Goal: Complete application form

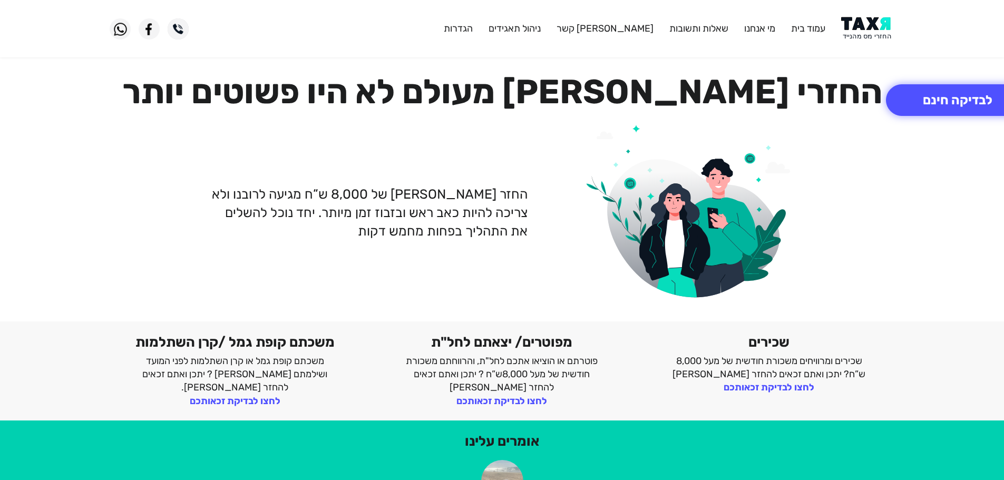
click at [869, 27] on img at bounding box center [867, 29] width 53 height 24
click at [958, 99] on button "לבדיקה חינם" at bounding box center [957, 100] width 143 height 32
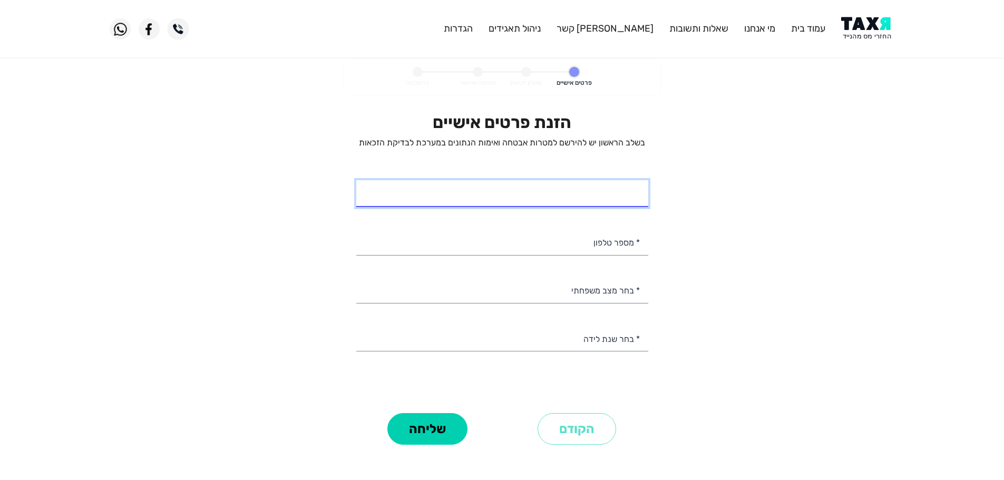
click at [590, 199] on input "* שם מלא" at bounding box center [502, 193] width 292 height 27
paste input "מנור כהן"
type input "מנור כהן"
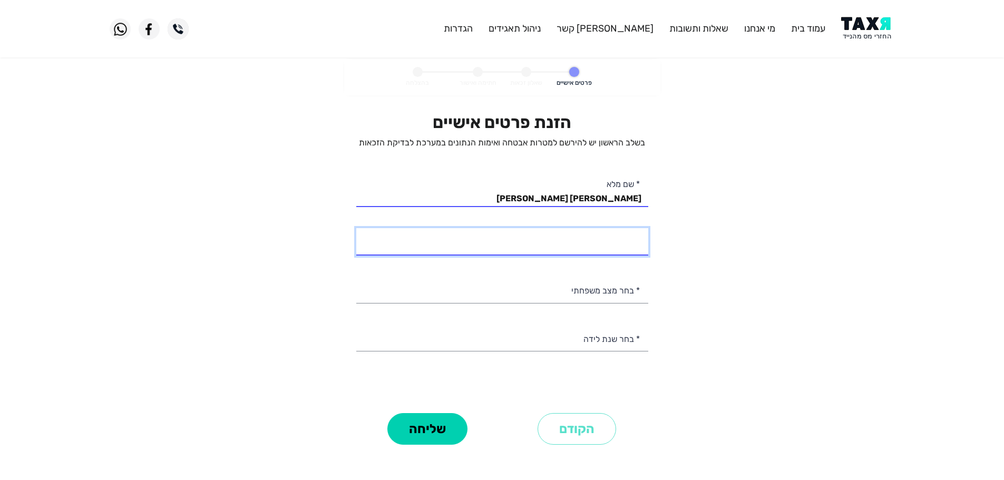
click at [603, 242] on input "* מספר טלפון" at bounding box center [502, 241] width 292 height 27
type input "054-2940815"
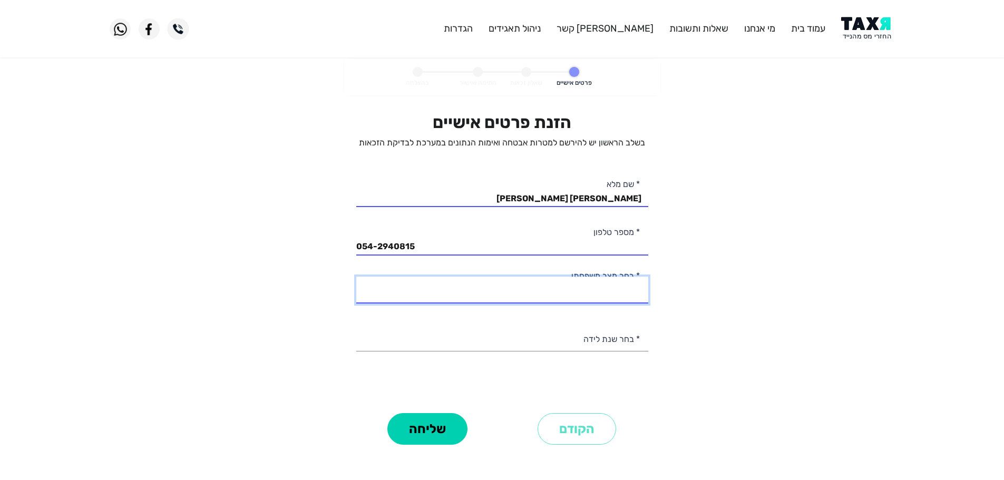
click at [613, 300] on select "רווק/ה נשוי/אה גרוש/ה אלמן/נה" at bounding box center [502, 290] width 292 height 27
select select "1: Single"
click at [356, 277] on select "רווק/ה נשוי/אה גרוש/ה אלמן/נה" at bounding box center [502, 290] width 292 height 27
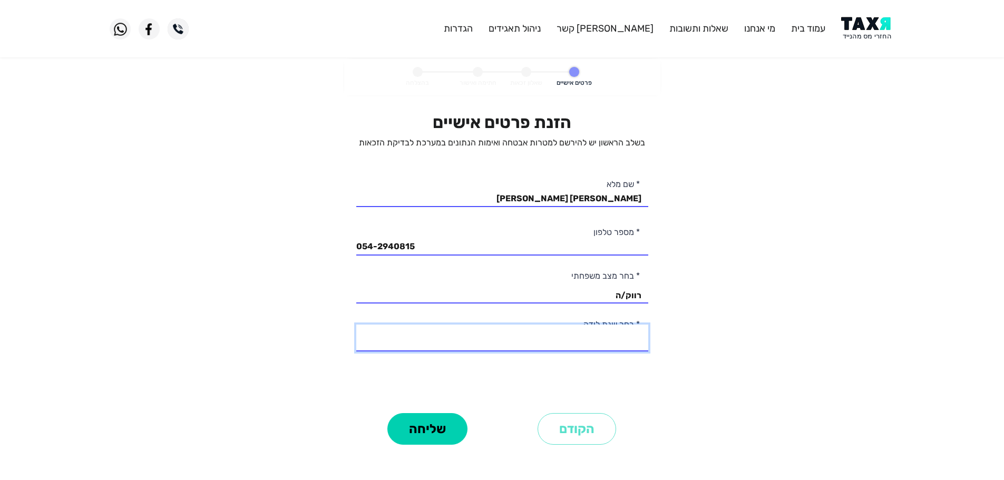
click at [611, 345] on select "2003 2002 2001 2000 1999 1998 1997 1996 1995 1994 1993 1992 1991 1990 1989 1988…" at bounding box center [502, 338] width 292 height 27
select select "4: 2000"
click at [356, 325] on select "2003 2002 2001 2000 1999 1998 1997 1996 1995 1994 1993 1992 1991 1990 1989 1988…" at bounding box center [502, 338] width 292 height 27
click at [420, 431] on button "שליחה" at bounding box center [427, 429] width 80 height 32
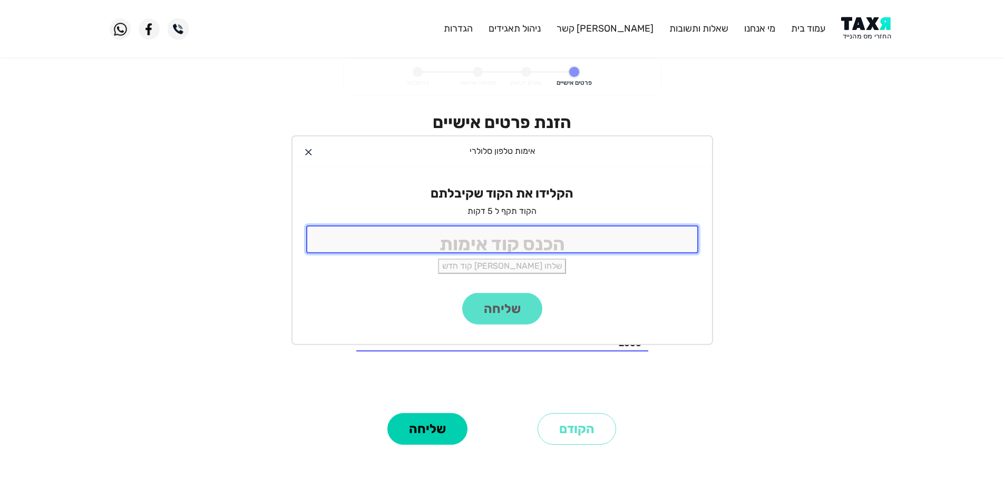
click at [587, 248] on input "tel" at bounding box center [502, 240] width 392 height 28
type input "9988"
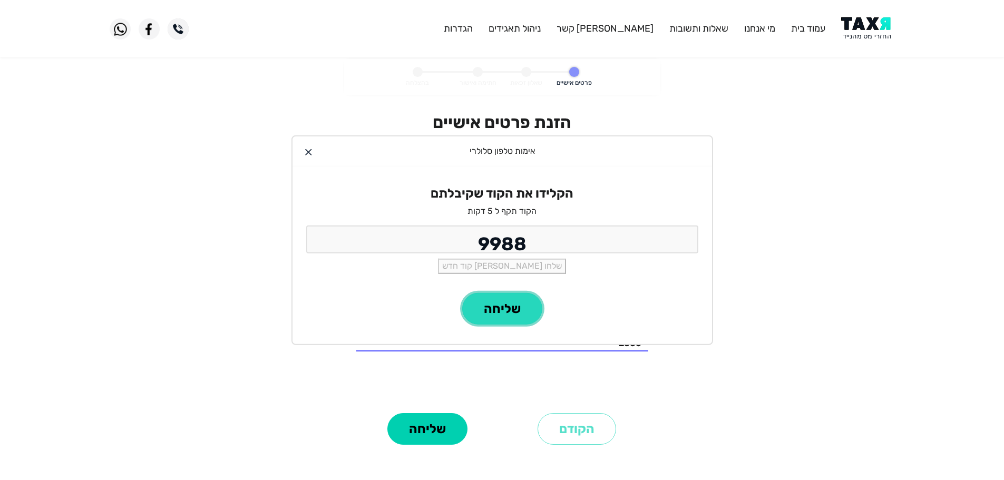
click at [512, 310] on button "שליחה" at bounding box center [502, 309] width 80 height 32
